Goal: Task Accomplishment & Management: Manage account settings

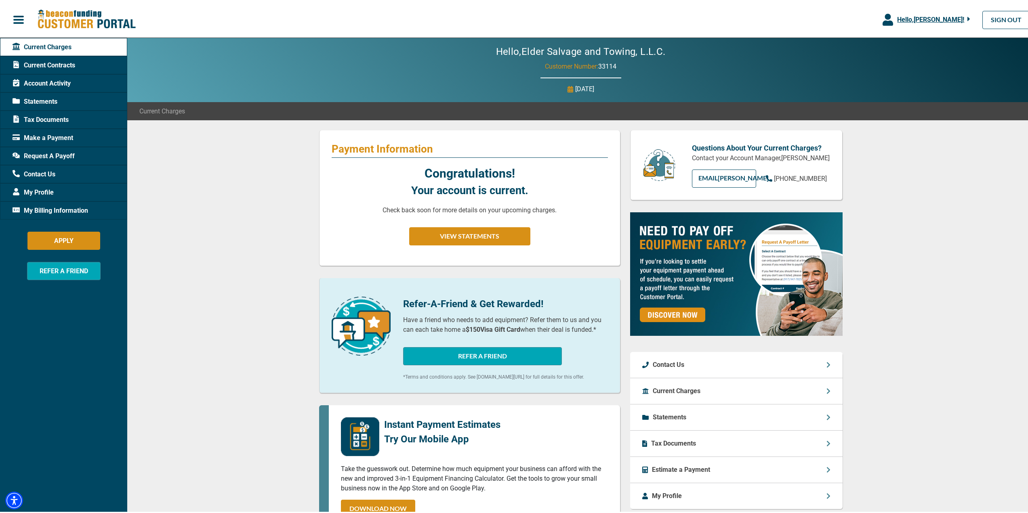
click at [45, 100] on span "Statements" at bounding box center [35, 100] width 45 height 10
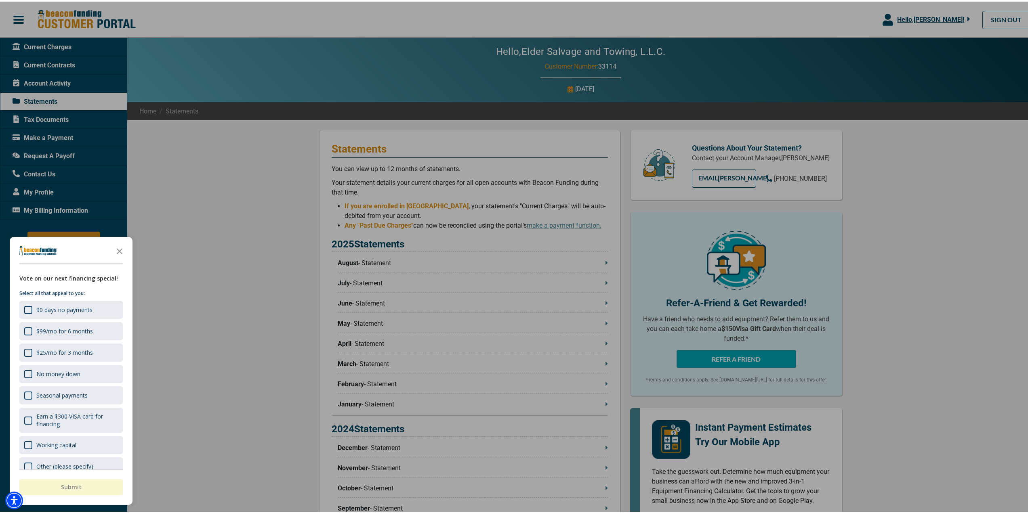
click at [220, 275] on div at bounding box center [517, 256] width 1034 height 513
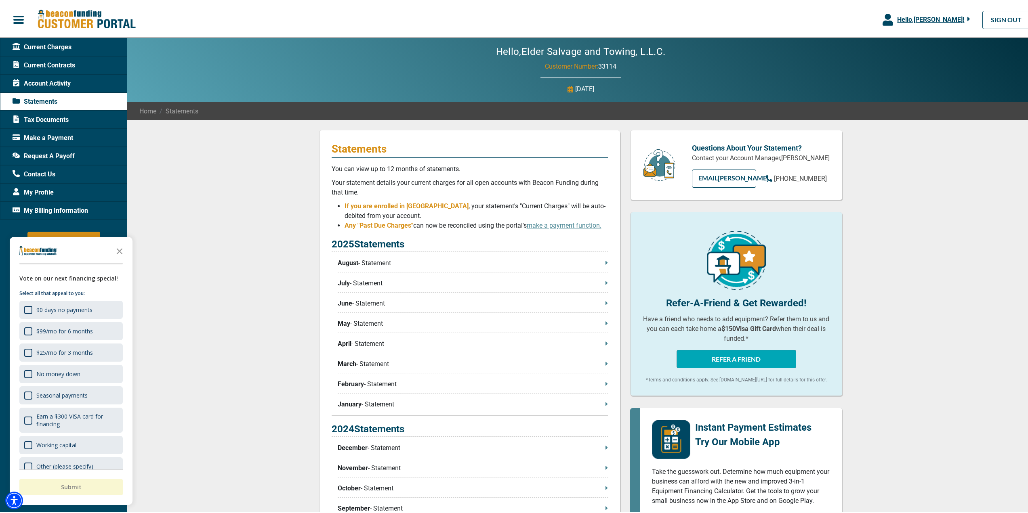
click at [605, 263] on icon at bounding box center [606, 261] width 2 height 6
click at [33, 189] on span "My Profile" at bounding box center [33, 191] width 41 height 10
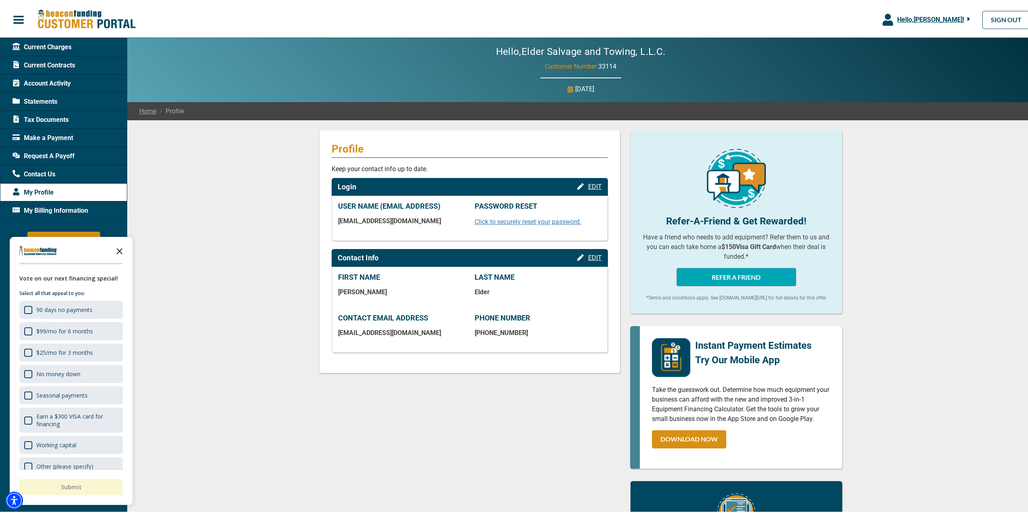
click at [119, 249] on polygon "Close the survey" at bounding box center [120, 250] width 6 height 6
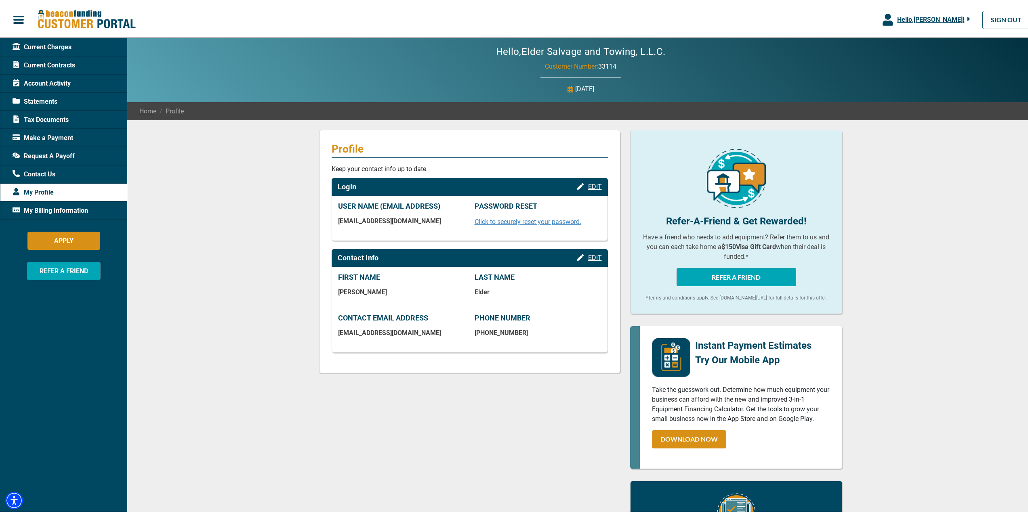
click at [54, 207] on span "My Billing Information" at bounding box center [51, 209] width 76 height 10
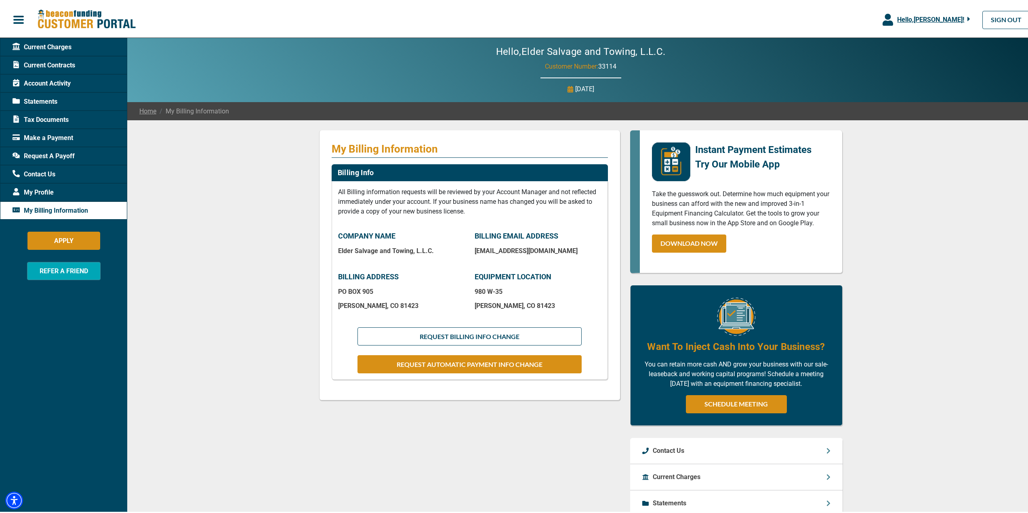
click at [40, 98] on span "Statements" at bounding box center [35, 100] width 45 height 10
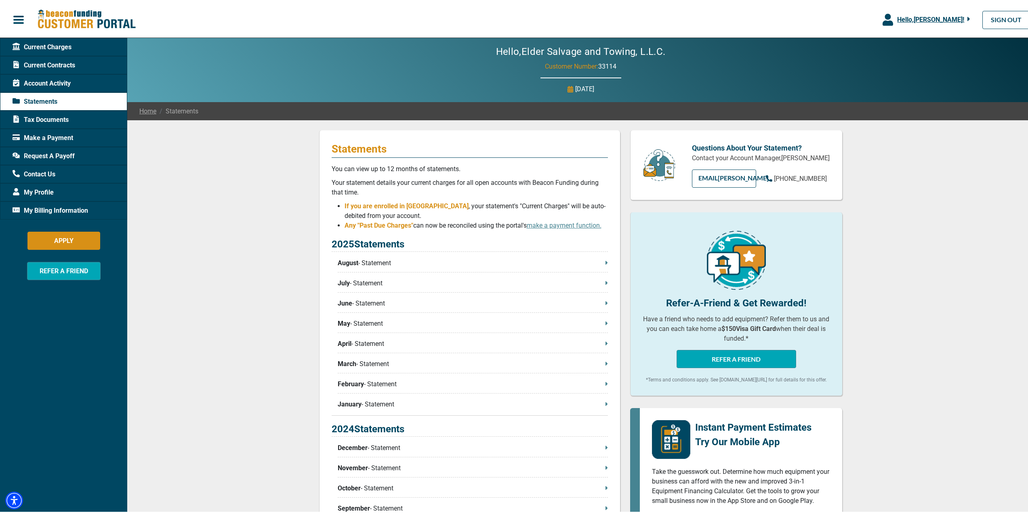
click at [52, 46] on span "Current Charges" at bounding box center [42, 46] width 59 height 10
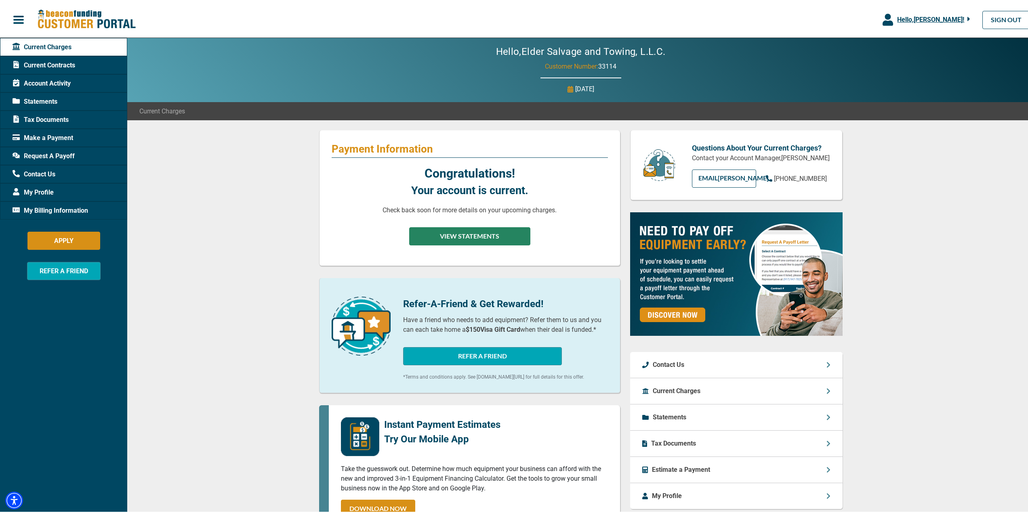
click at [488, 233] on button "VIEW STATEMENTS" at bounding box center [469, 235] width 121 height 18
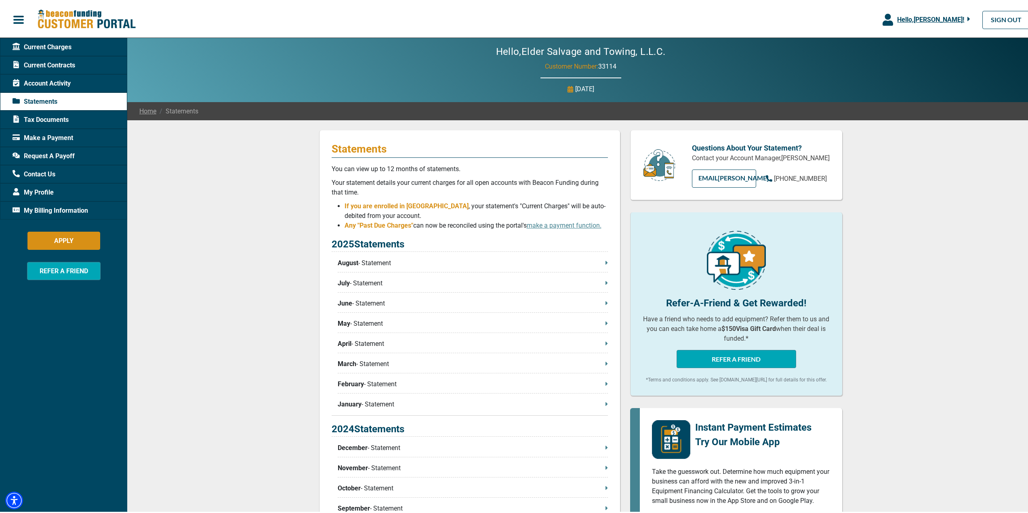
click at [510, 260] on p "August - Statement" at bounding box center [473, 262] width 270 height 10
click at [68, 63] on span "Current Contracts" at bounding box center [44, 64] width 63 height 10
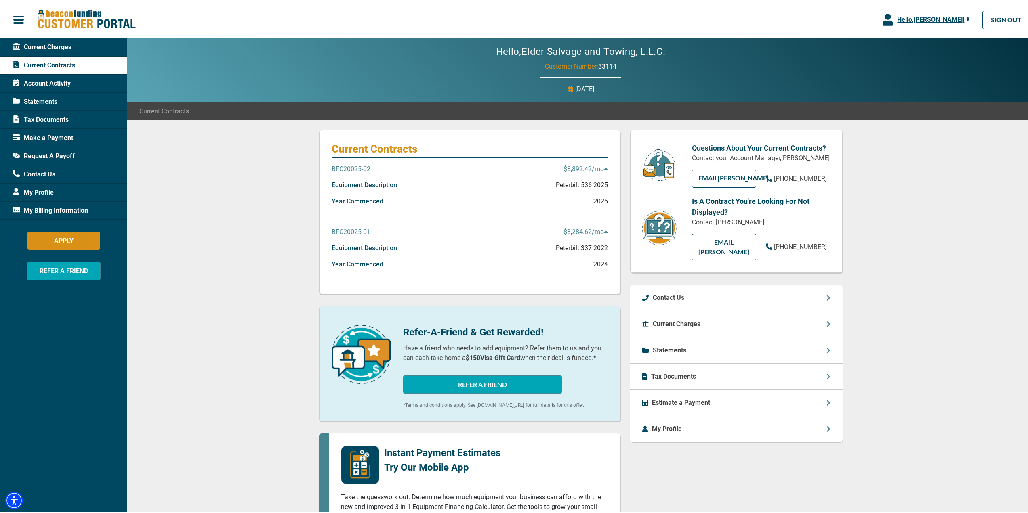
click at [583, 167] on p "$3,892.42 /mo" at bounding box center [585, 168] width 44 height 10
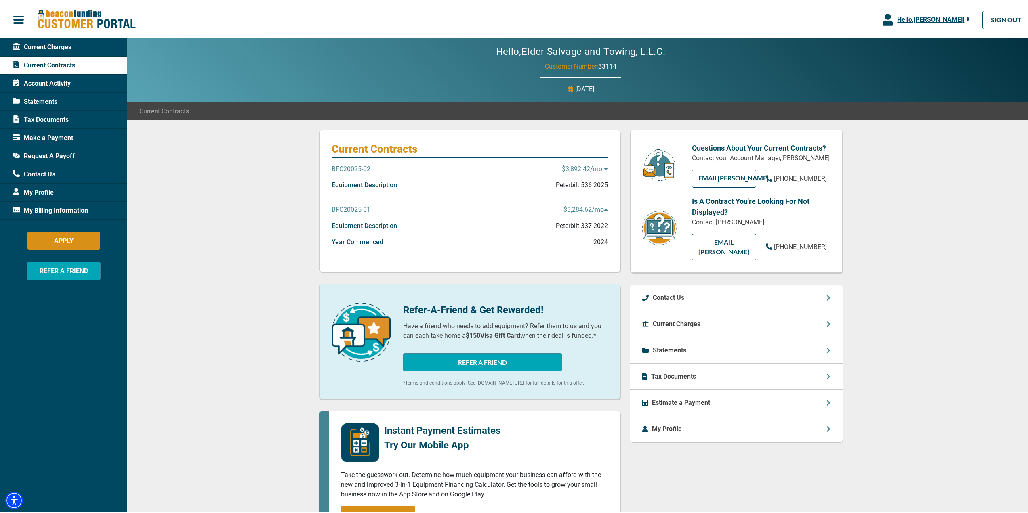
click at [599, 167] on p "$3,892.42 /mo" at bounding box center [585, 168] width 46 height 10
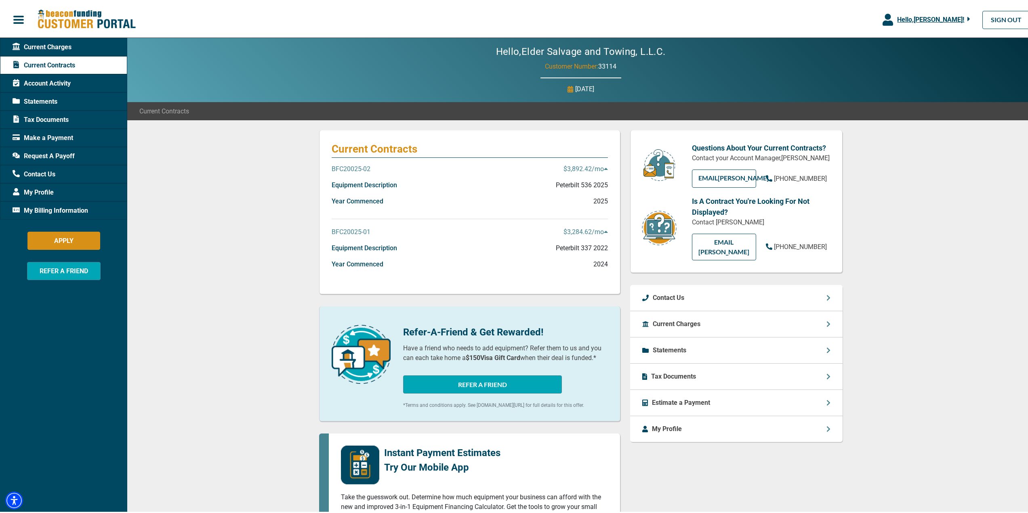
click at [348, 168] on p "BFC20025-02" at bounding box center [351, 168] width 39 height 10
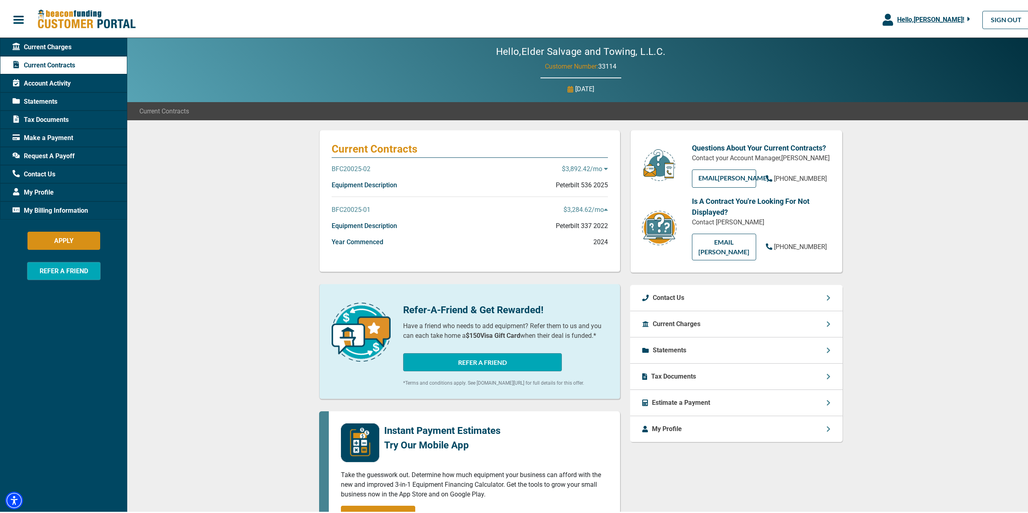
click at [348, 168] on p "BFC20025-02" at bounding box center [351, 168] width 39 height 10
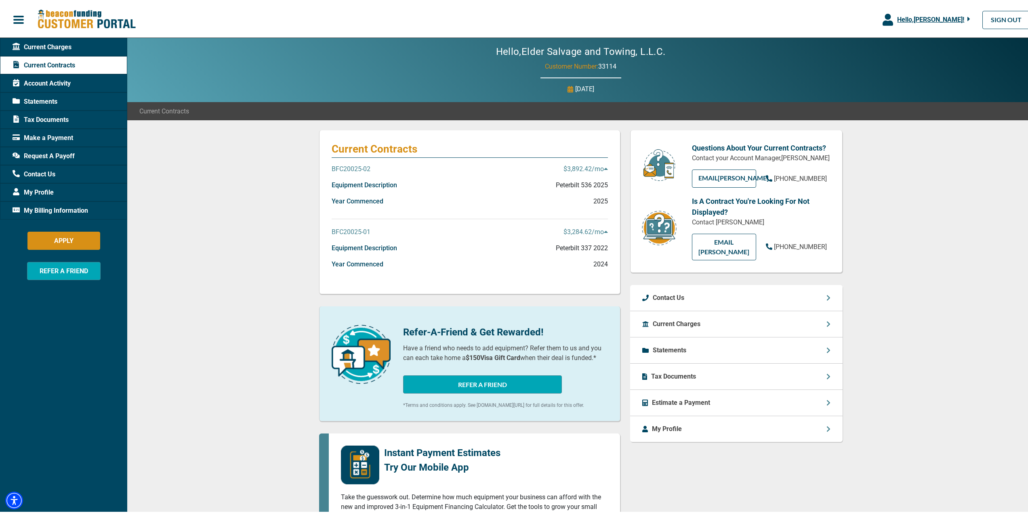
click at [42, 189] on span "My Profile" at bounding box center [33, 191] width 41 height 10
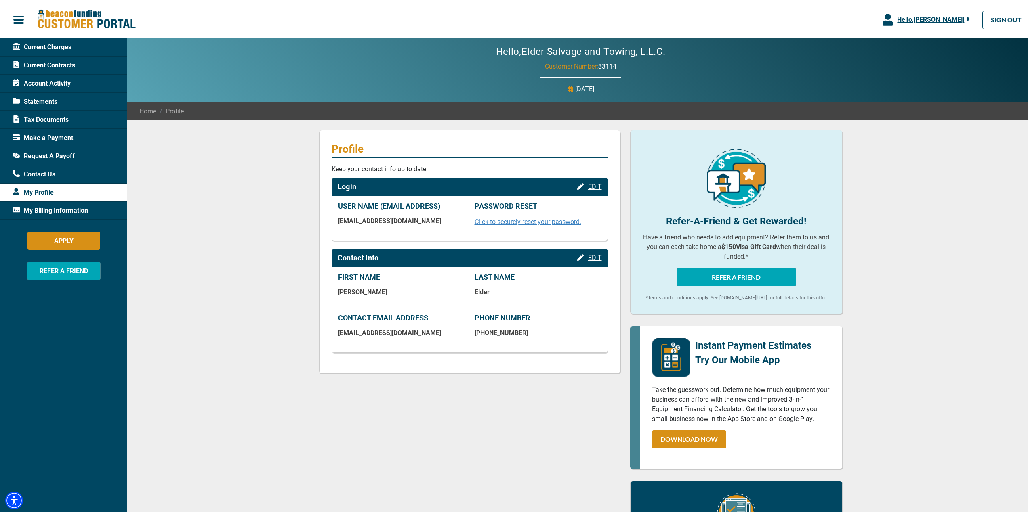
click at [54, 132] on span "Make a Payment" at bounding box center [43, 137] width 61 height 10
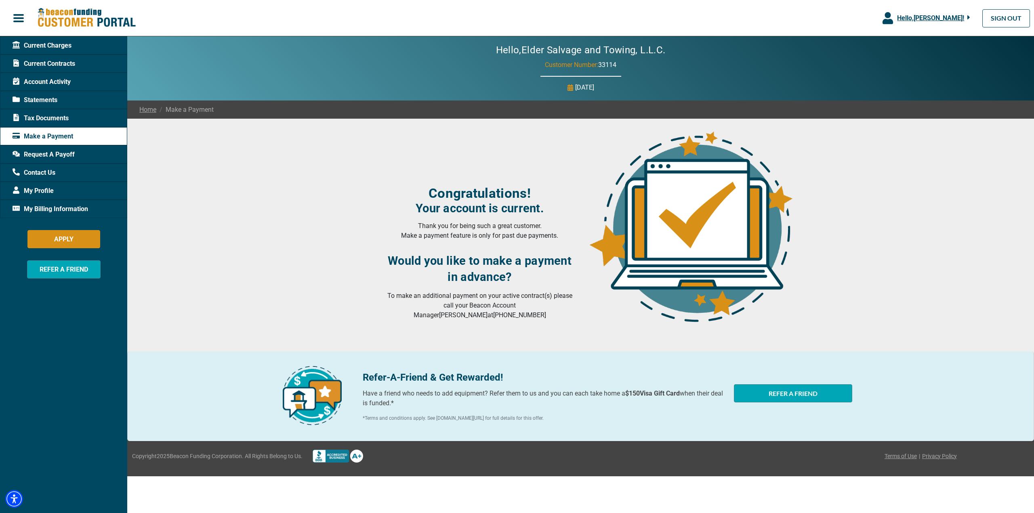
click at [48, 98] on span "Statements" at bounding box center [35, 100] width 45 height 10
